Goal: Find specific page/section: Find specific page/section

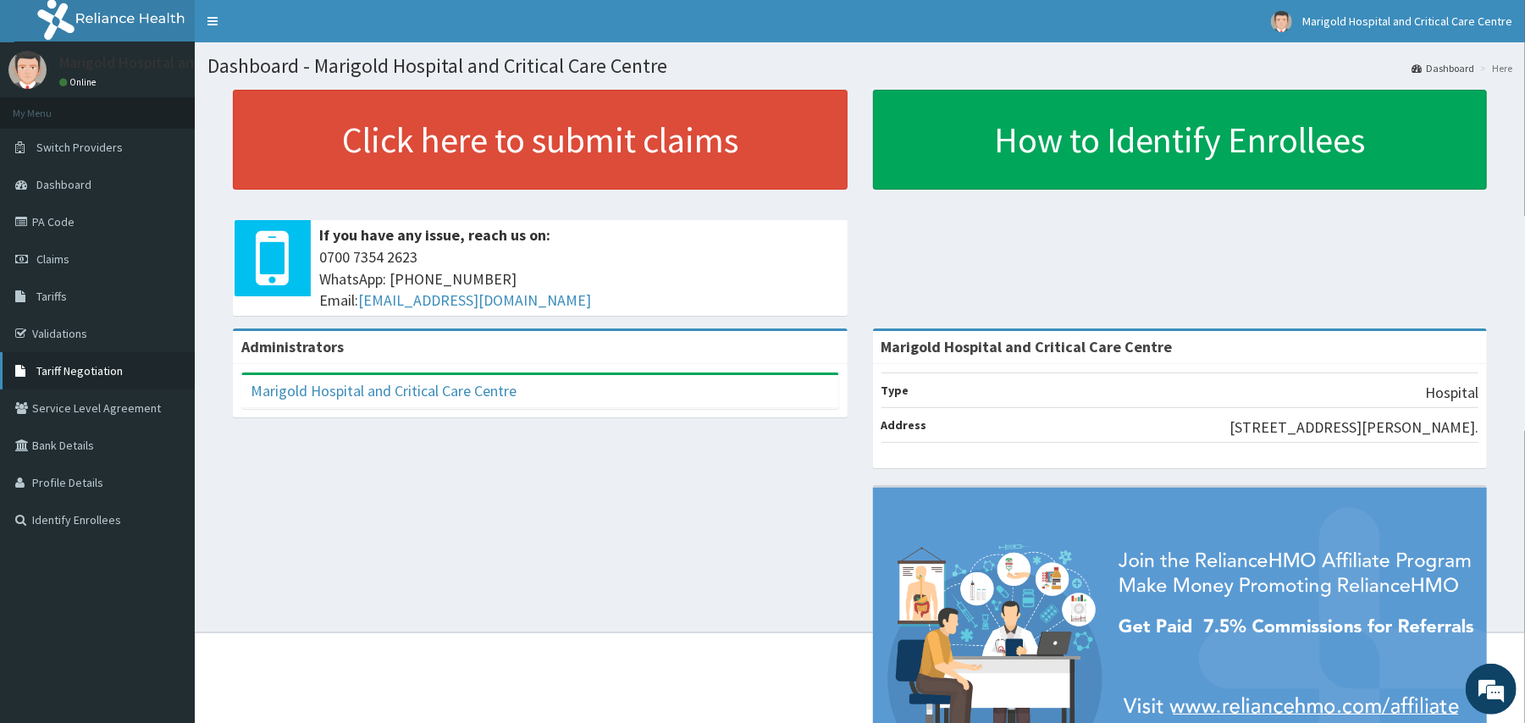
click at [69, 361] on link "Tariff Negotiation" at bounding box center [97, 370] width 195 height 37
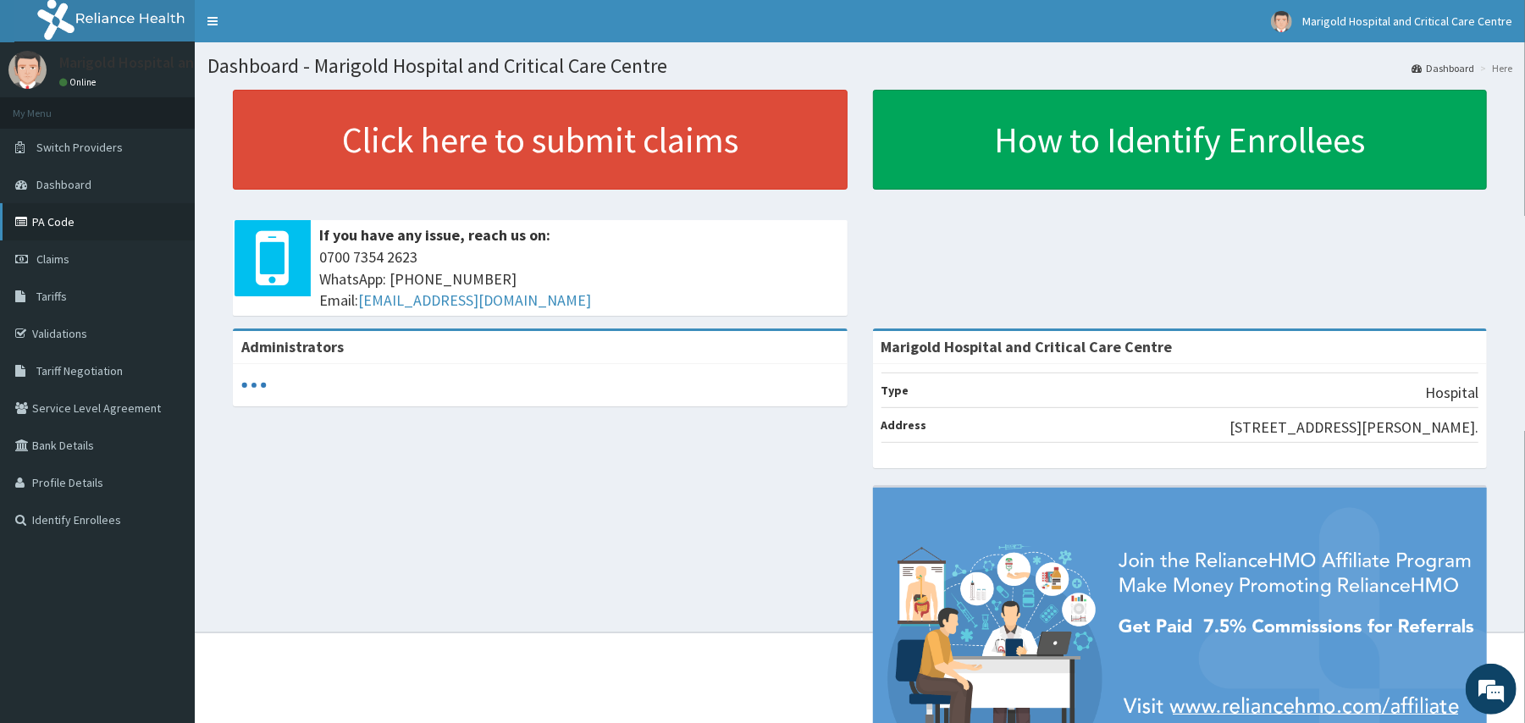
click at [100, 225] on link "PA Code" at bounding box center [97, 221] width 195 height 37
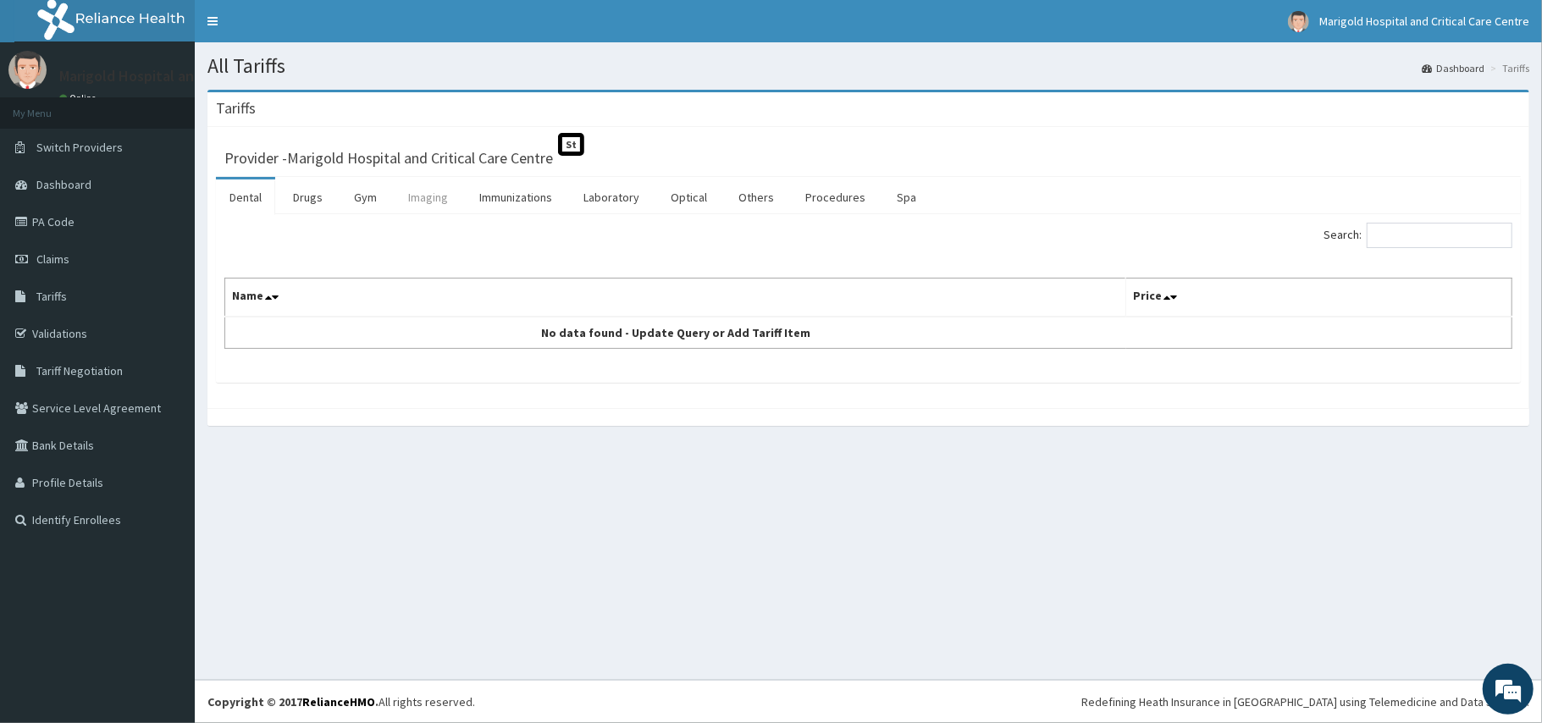
click at [444, 198] on link "Imaging" at bounding box center [428, 198] width 67 height 36
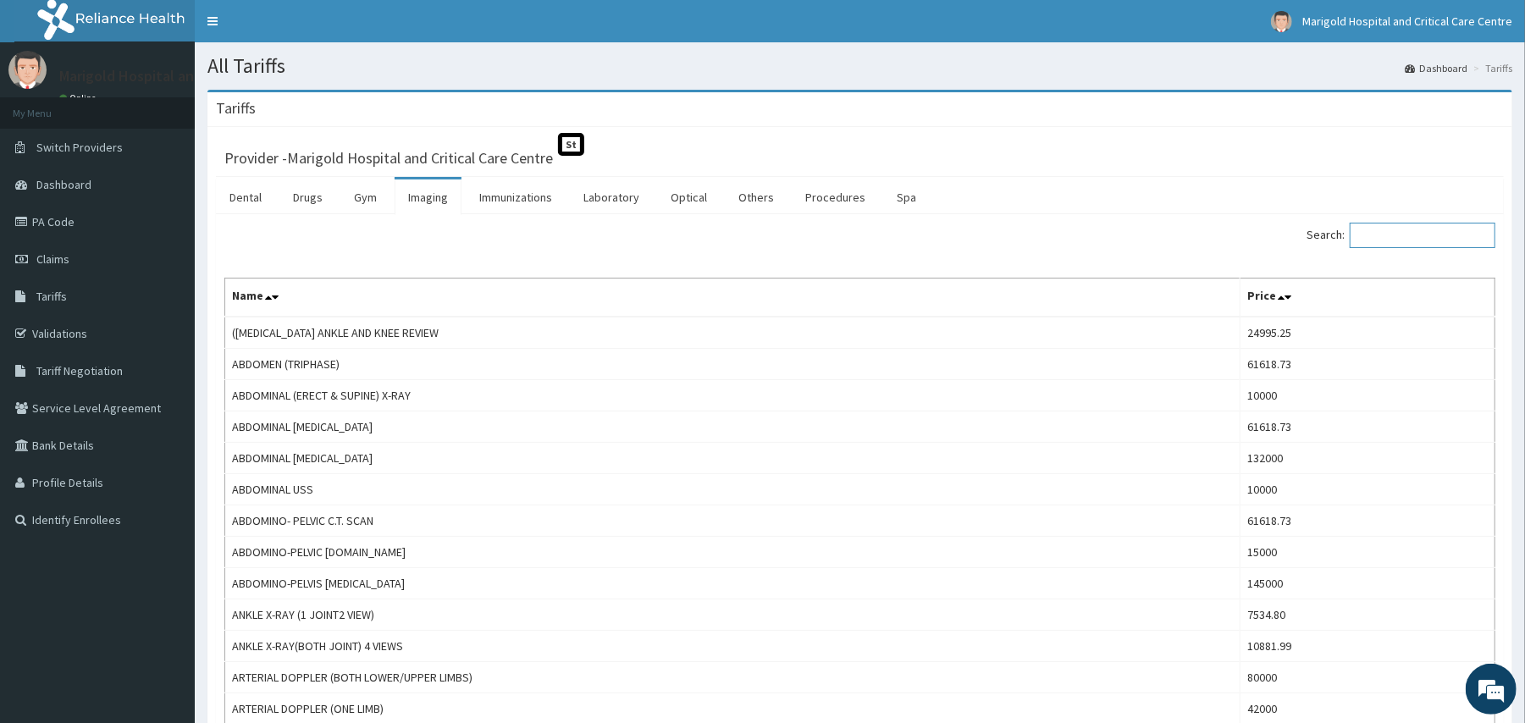
click at [1442, 235] on input "Search:" at bounding box center [1423, 235] width 146 height 25
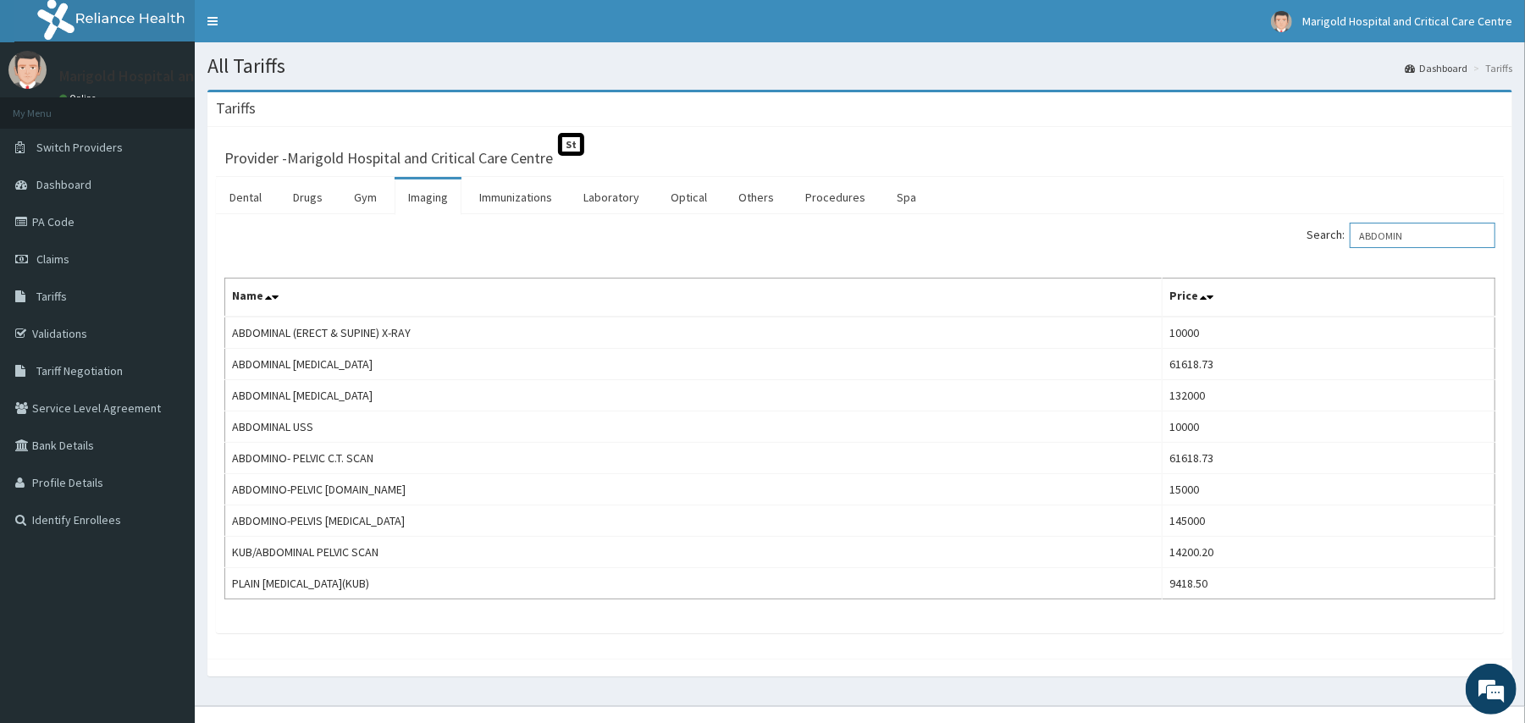
type input "ABDOMIN"
